Goal: Task Accomplishment & Management: Manage account settings

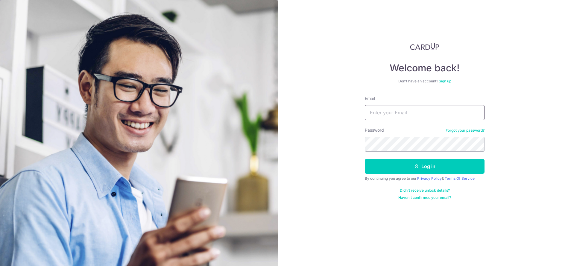
click at [402, 118] on input "Email" at bounding box center [425, 112] width 120 height 15
type input "[EMAIL_ADDRESS][DOMAIN_NAME]"
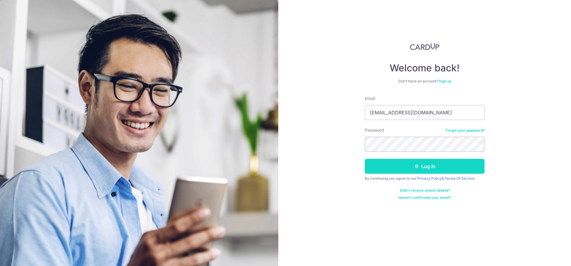
click at [416, 163] on button "Log in" at bounding box center [425, 166] width 120 height 15
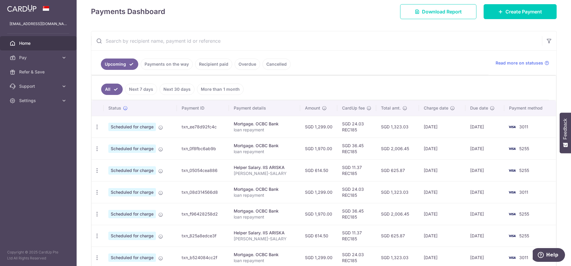
scroll to position [90, 0]
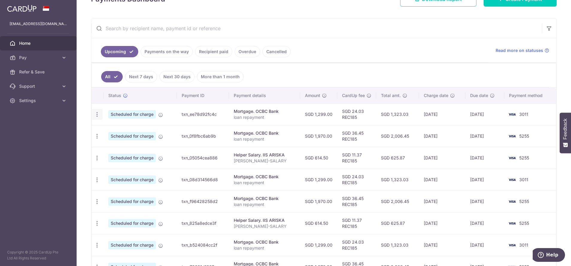
click at [93, 113] on div "Update payment Cancel payment Upload doc" at bounding box center [97, 114] width 11 height 11
click at [97, 115] on icon "button" at bounding box center [97, 115] width 6 height 6
click at [138, 131] on span "Update payment" at bounding box center [129, 130] width 41 height 7
radio input "true"
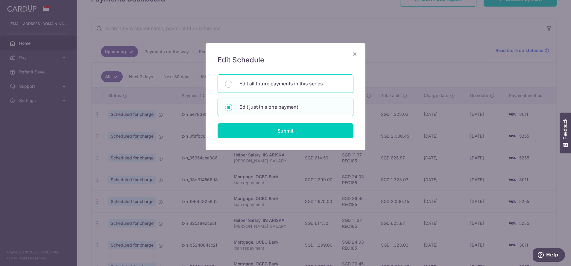
click at [272, 88] on div "Edit all future payments in this series" at bounding box center [285, 83] width 136 height 19
radio input "true"
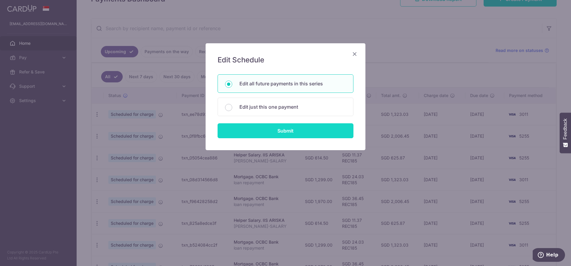
click at [315, 129] on input "Submit" at bounding box center [285, 131] width 136 height 15
radio input "true"
type input "1,299.00"
type input "loan repayment"
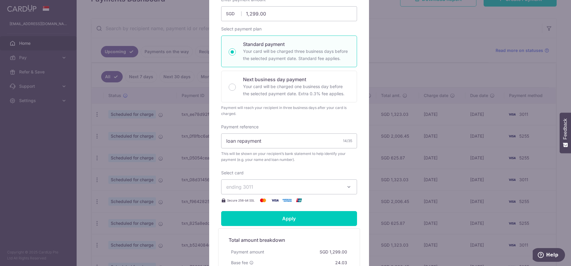
click at [336, 187] on span "ending 3011" at bounding box center [283, 187] width 115 height 7
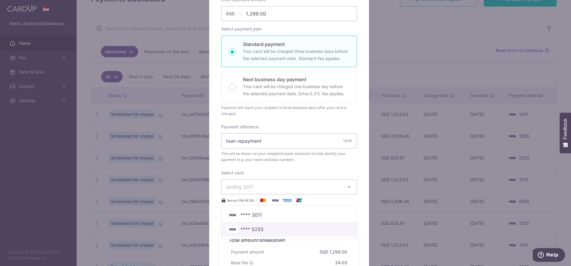
click at [271, 233] on span "**** 5255" at bounding box center [289, 229] width 126 height 7
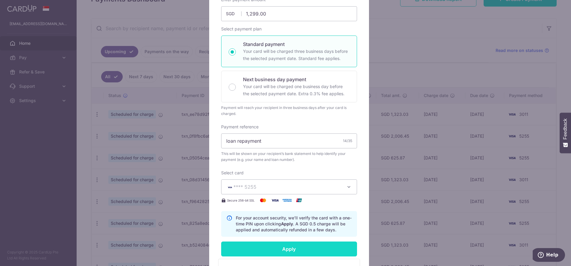
click at [292, 253] on input "Apply" at bounding box center [289, 249] width 136 height 15
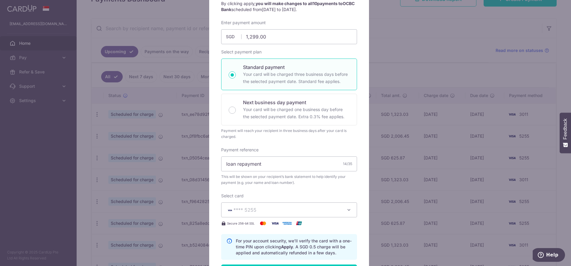
scroll to position [179, 0]
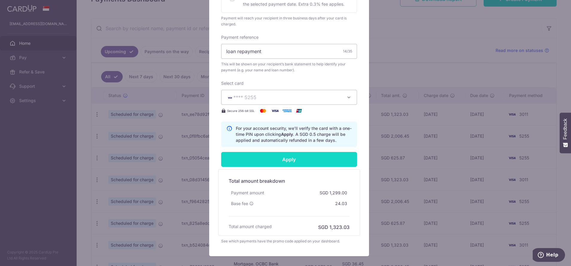
click at [322, 156] on input "Apply" at bounding box center [289, 159] width 136 height 15
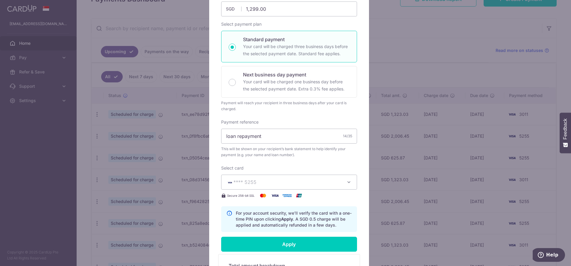
scroll to position [0, 0]
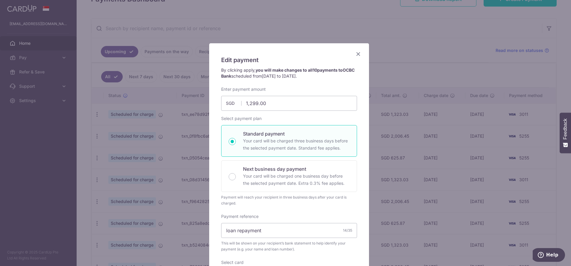
click at [355, 58] on div "Edit payment By clicking apply, you will make changes to all 10 payments to OCB…" at bounding box center [289, 239] width 160 height 393
click at [355, 51] on icon "Close" at bounding box center [357, 53] width 7 height 7
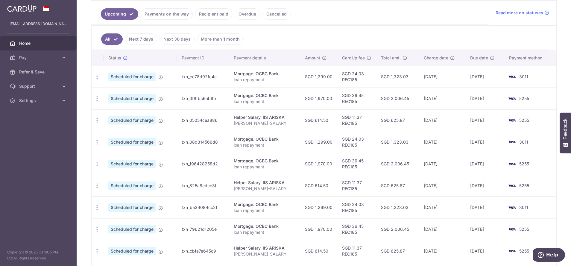
scroll to position [142, 0]
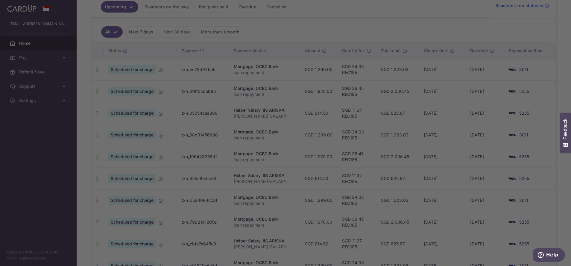
click at [441, 110] on div at bounding box center [288, 134] width 576 height 269
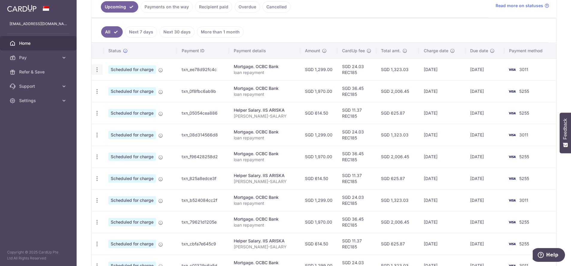
click at [98, 68] on icon "button" at bounding box center [97, 70] width 6 height 6
click at [137, 86] on span "Update payment" at bounding box center [129, 86] width 41 height 7
radio input "true"
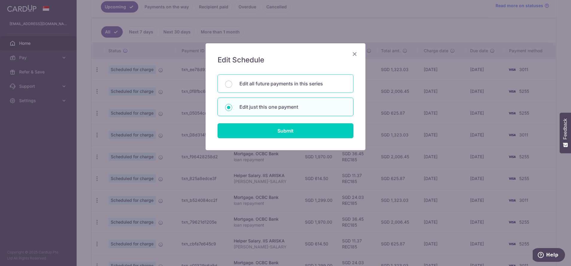
click at [301, 83] on p "Edit all future payments in this series" at bounding box center [292, 83] width 106 height 7
click at [232, 83] on input "Edit all future payments in this series" at bounding box center [228, 84] width 7 height 7
radio input "true"
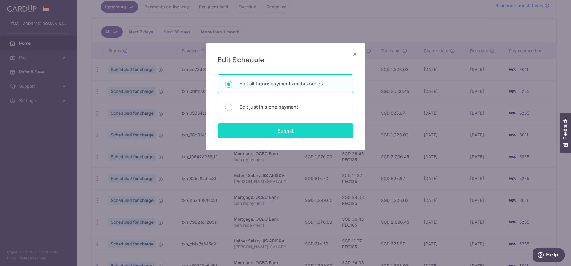
click at [301, 129] on input "Submit" at bounding box center [285, 131] width 136 height 15
radio input "true"
type input "1,299.00"
type input "loan repayment"
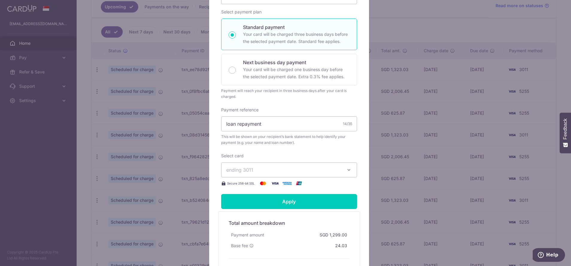
scroll to position [108, 0]
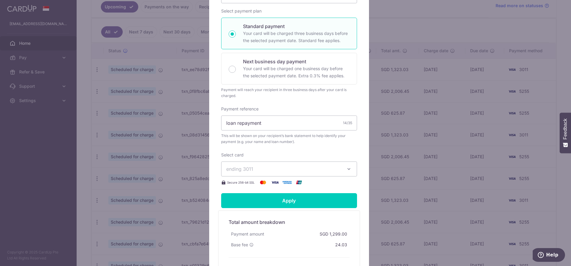
click at [299, 175] on button "ending 3011" at bounding box center [289, 169] width 136 height 15
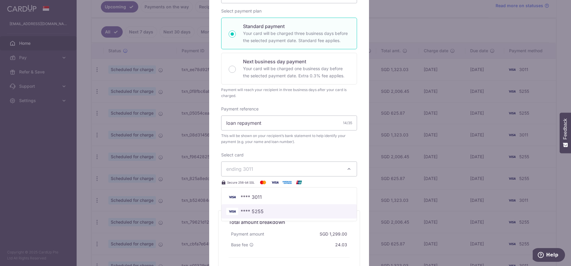
click at [283, 216] on link "**** 5255" at bounding box center [288, 212] width 135 height 14
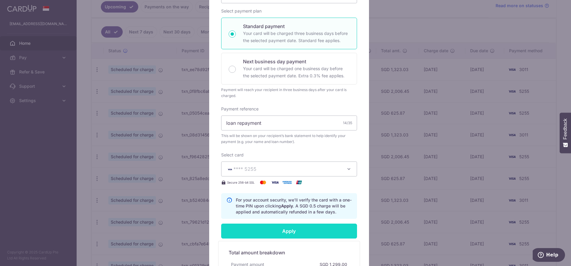
click at [291, 233] on input "Apply" at bounding box center [289, 231] width 136 height 15
click at [464, 207] on div "Edit payment By clicking apply, you will make changes to all 10 payments to OCB…" at bounding box center [285, 133] width 571 height 266
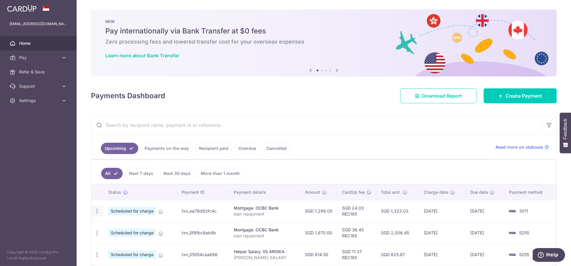
click at [95, 210] on icon "button" at bounding box center [97, 211] width 6 height 6
click at [143, 229] on span "Update payment" at bounding box center [129, 227] width 41 height 7
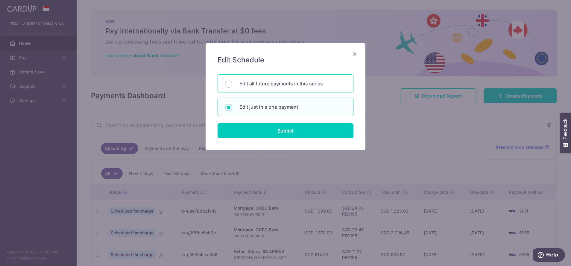
click at [309, 84] on p "Edit all future payments in this series" at bounding box center [292, 83] width 106 height 7
click at [232, 84] on input "Edit all future payments in this series" at bounding box center [228, 84] width 7 height 7
radio input "true"
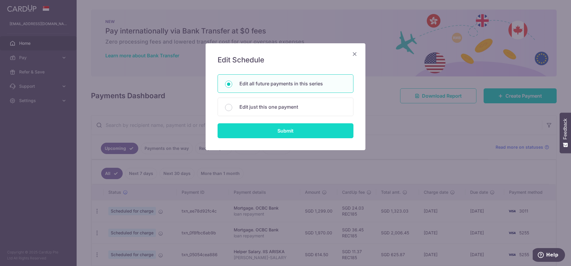
click at [300, 130] on input "Submit" at bounding box center [285, 131] width 136 height 15
radio input "true"
type input "1,299.00"
type input "loan repayment"
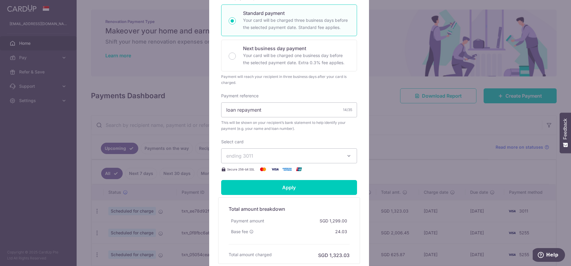
scroll to position [144, 0]
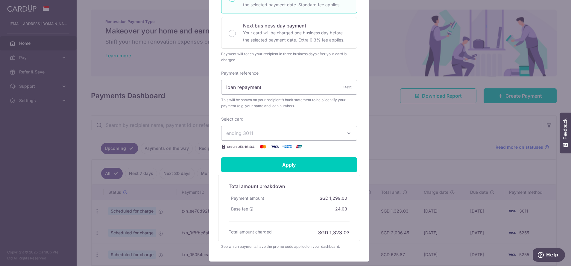
click at [292, 136] on span "ending 3011" at bounding box center [283, 133] width 115 height 7
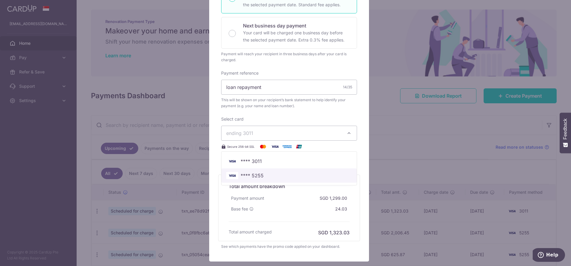
click at [281, 177] on span "**** 5255" at bounding box center [289, 175] width 126 height 7
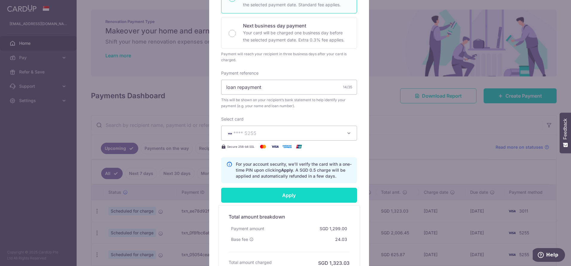
click at [302, 197] on input "Apply" at bounding box center [289, 195] width 136 height 15
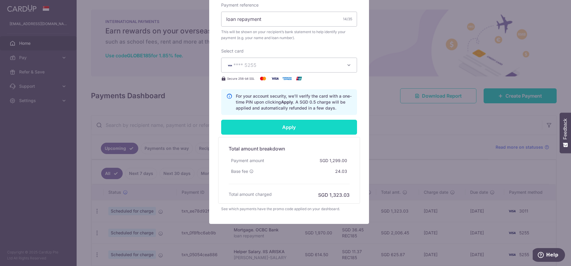
scroll to position [213, 0]
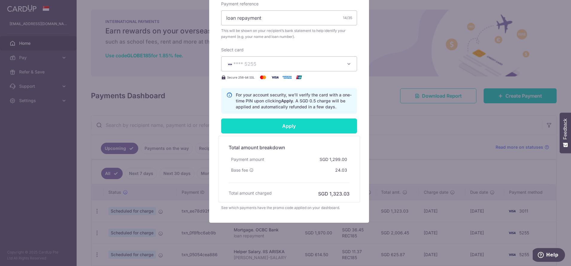
click at [284, 127] on input "Apply" at bounding box center [289, 126] width 136 height 15
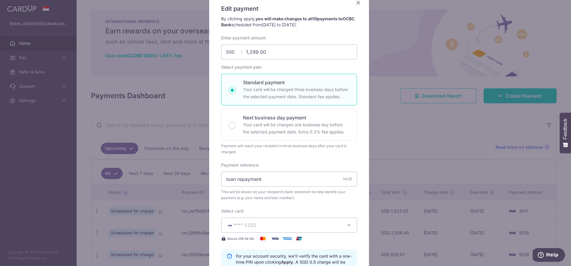
scroll to position [0, 0]
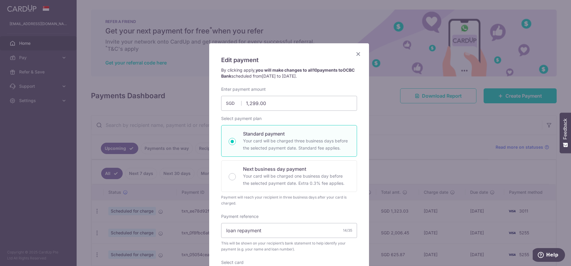
type input "Successfully Applied"
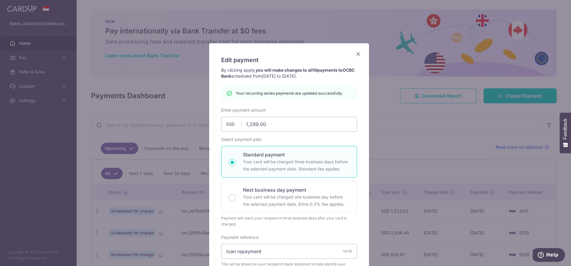
click at [354, 54] on icon "Close" at bounding box center [357, 53] width 7 height 7
